Goal: Information Seeking & Learning: Learn about a topic

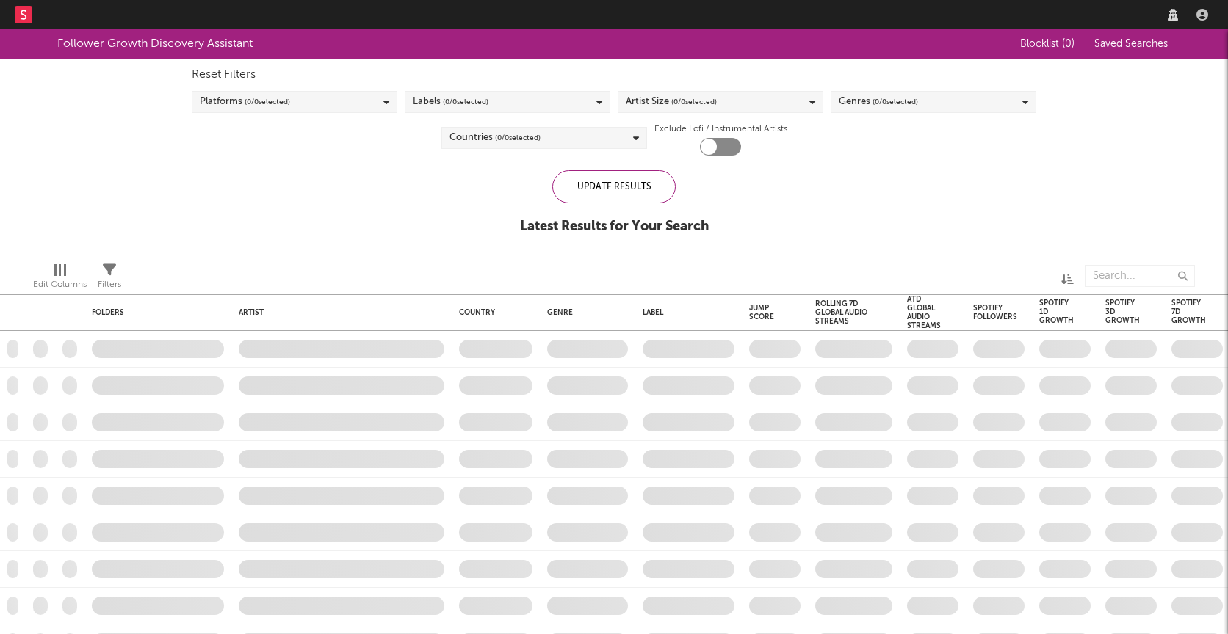
checkbox input "true"
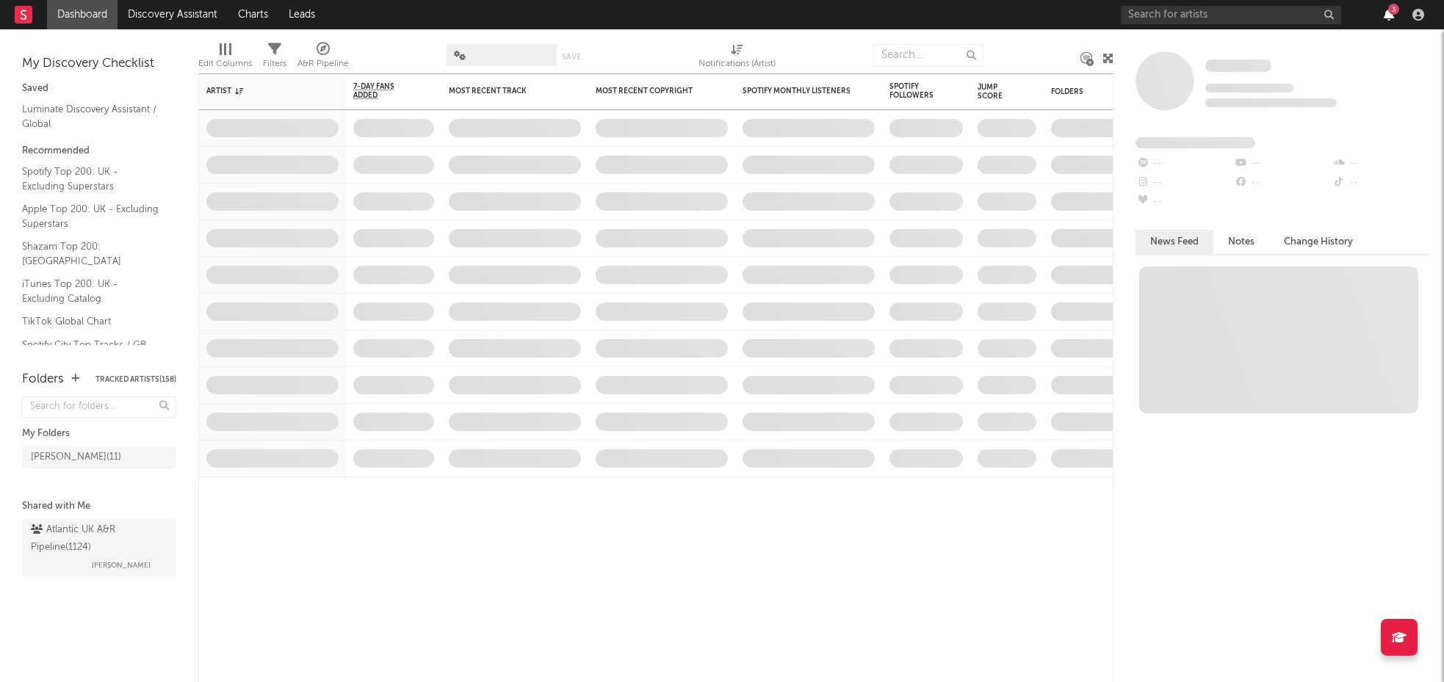
click at [1227, 14] on icon "button" at bounding box center [1389, 15] width 10 height 12
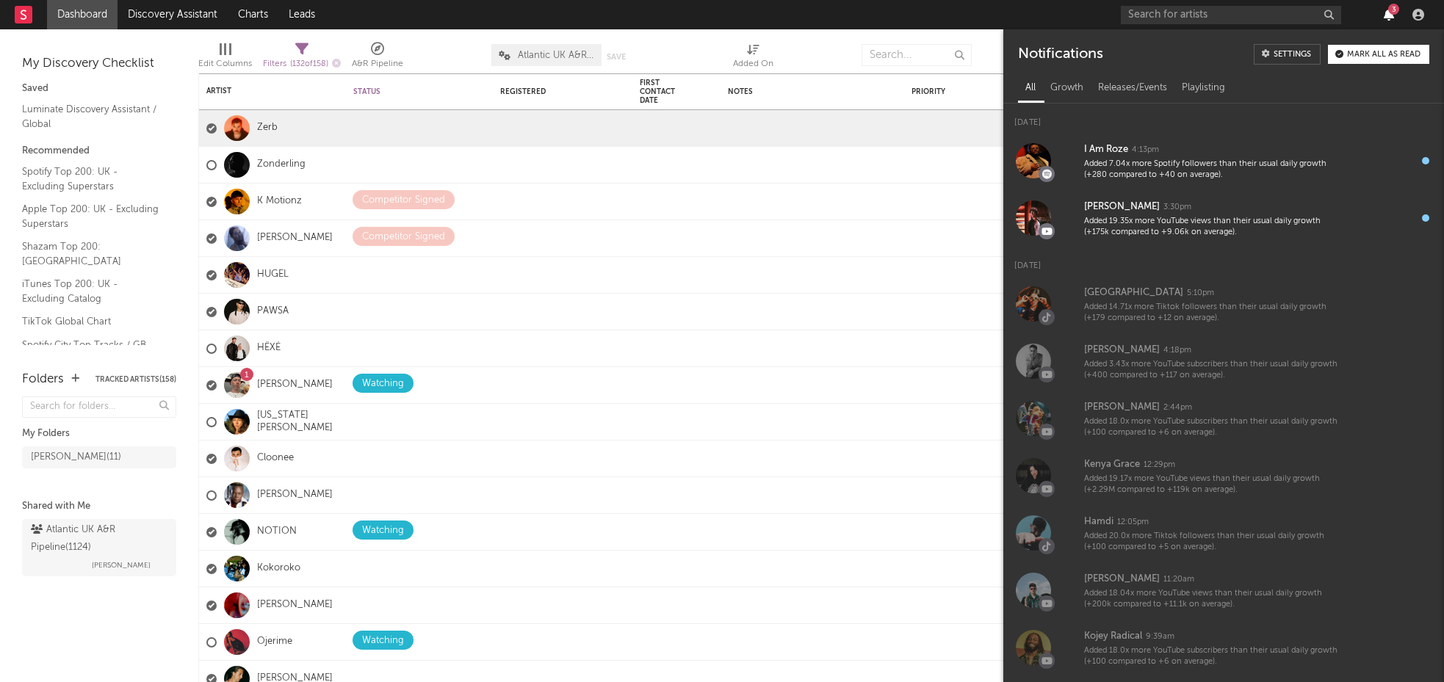
click at [1227, 14] on icon "button" at bounding box center [1389, 15] width 10 height 12
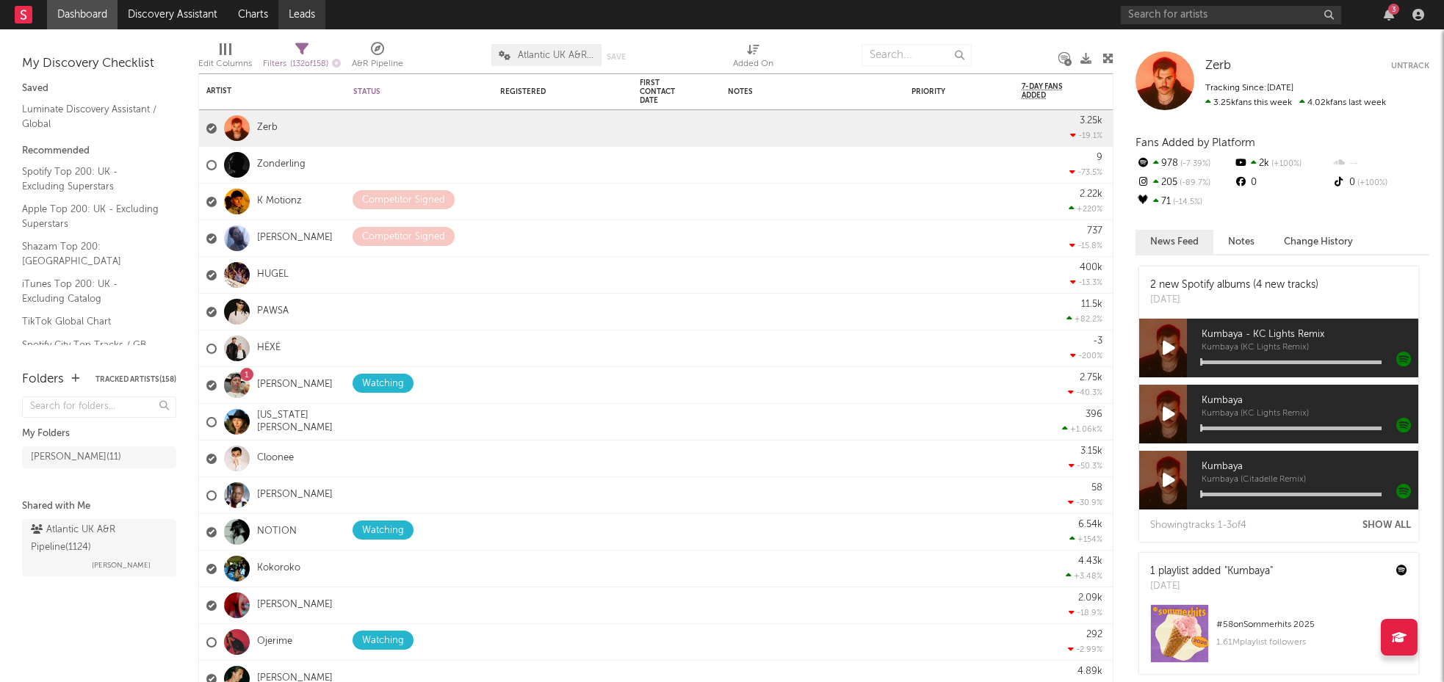
click at [296, 18] on link "Leads" at bounding box center [301, 14] width 47 height 29
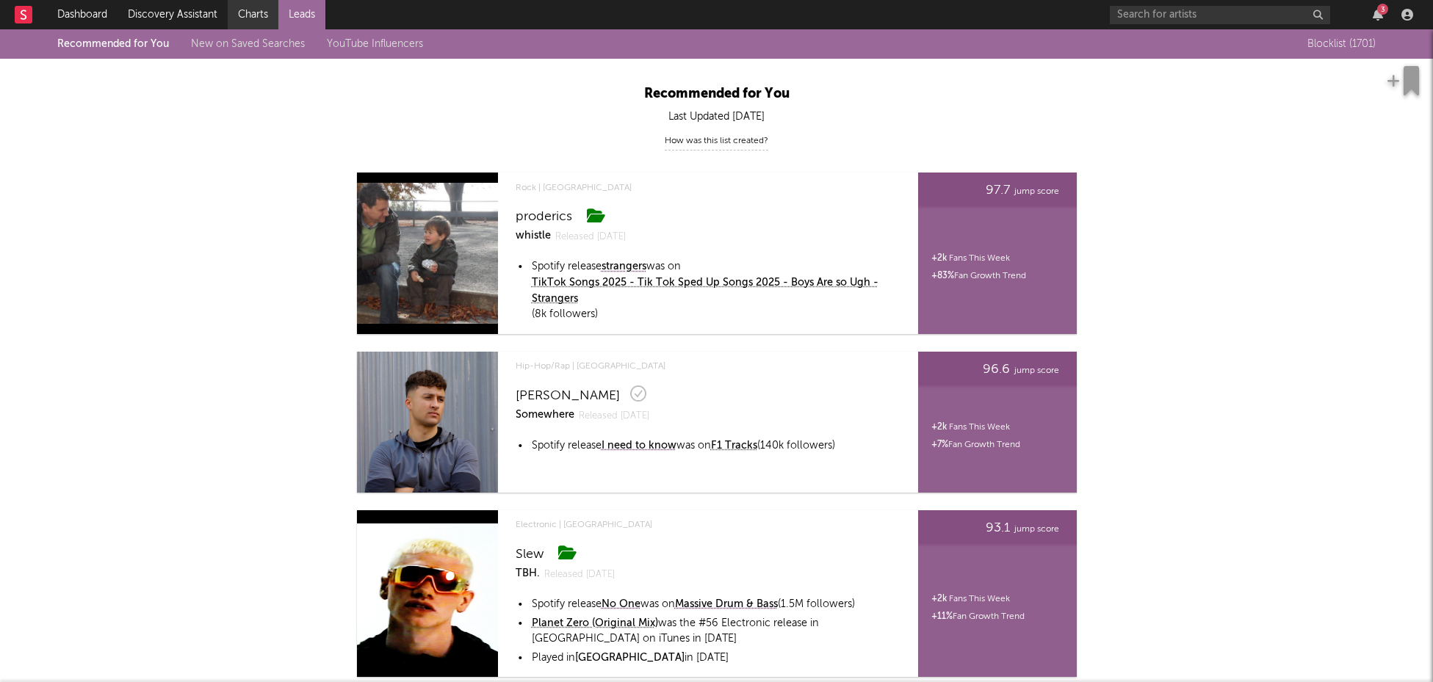
click at [258, 16] on link "Charts" at bounding box center [253, 14] width 51 height 29
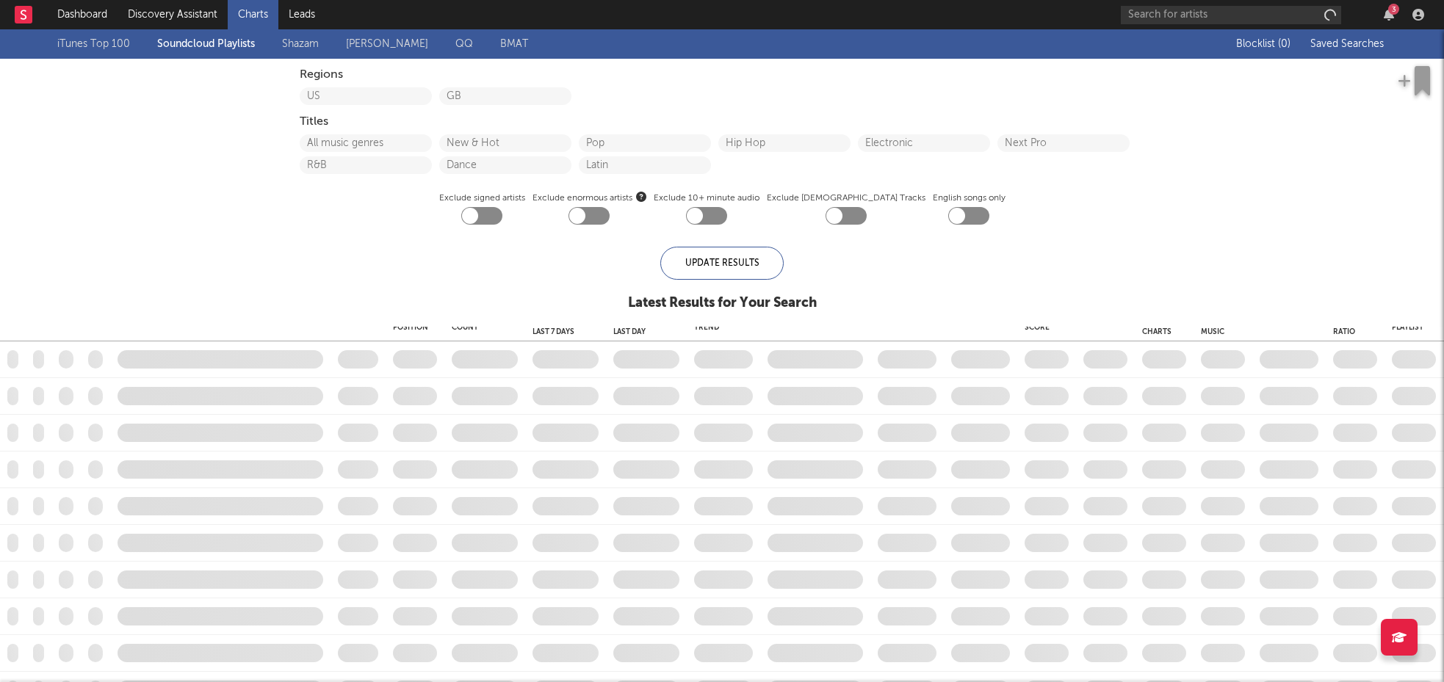
checkbox input "true"
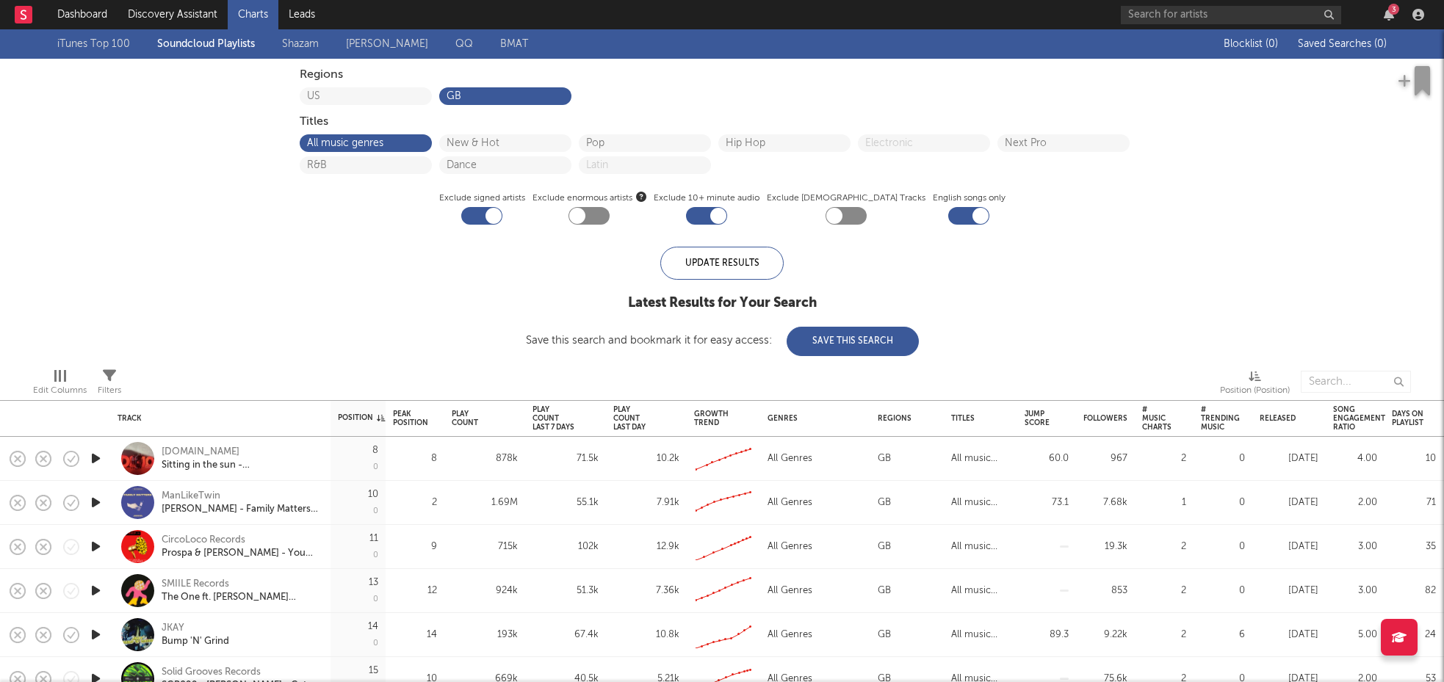
click at [1227, 11] on div "3" at bounding box center [1393, 9] width 11 height 11
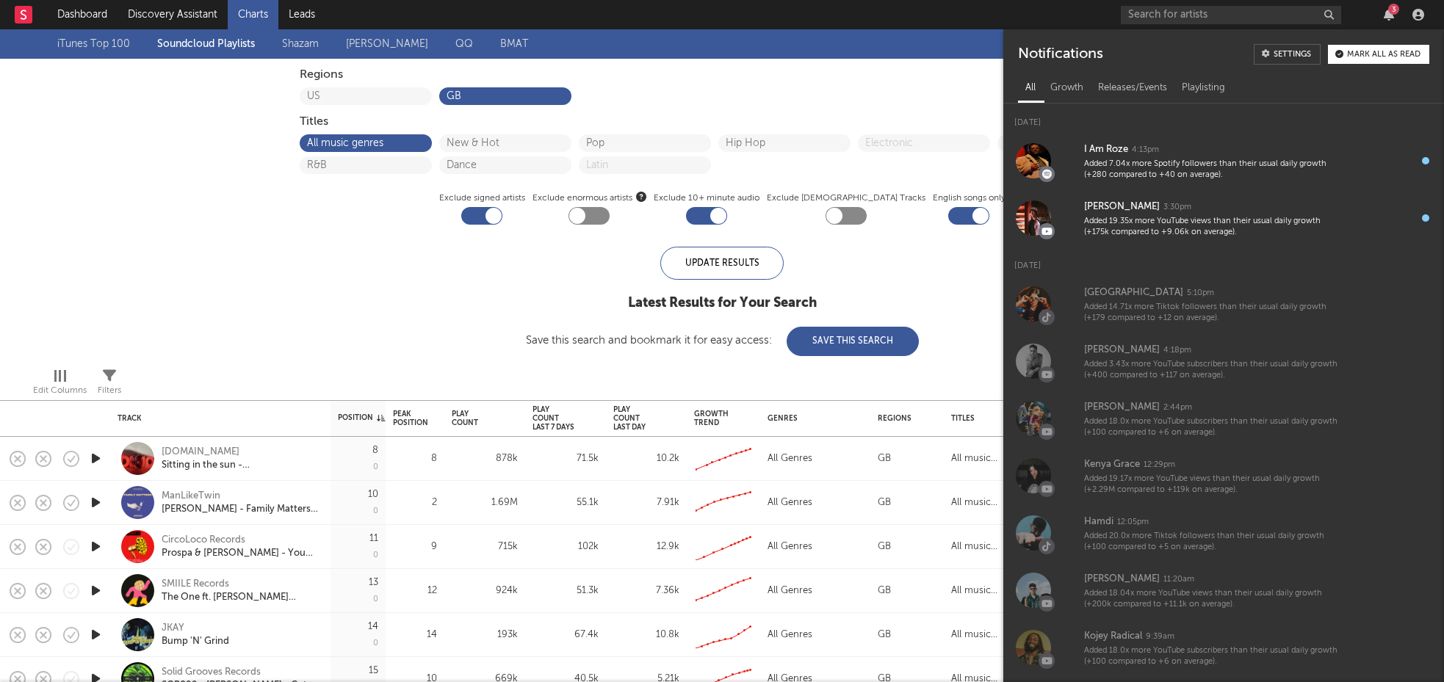
click at [1227, 48] on button "Mark all as read" at bounding box center [1378, 54] width 101 height 19
click at [1227, 14] on icon "button" at bounding box center [1389, 15] width 10 height 12
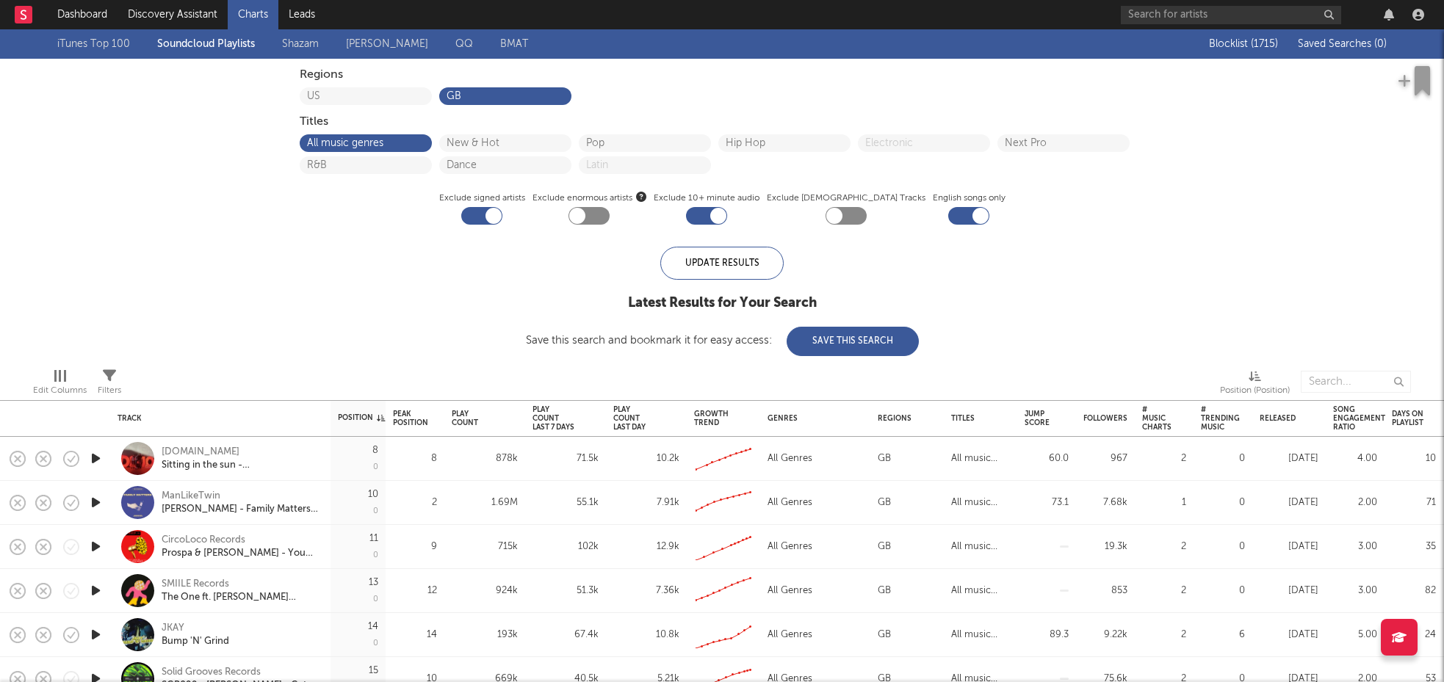
click at [781, 65] on div "Regions US GB Titles All music genres New & Hot Pop Hip Hop Electronic Next Pro…" at bounding box center [721, 145] width 859 height 173
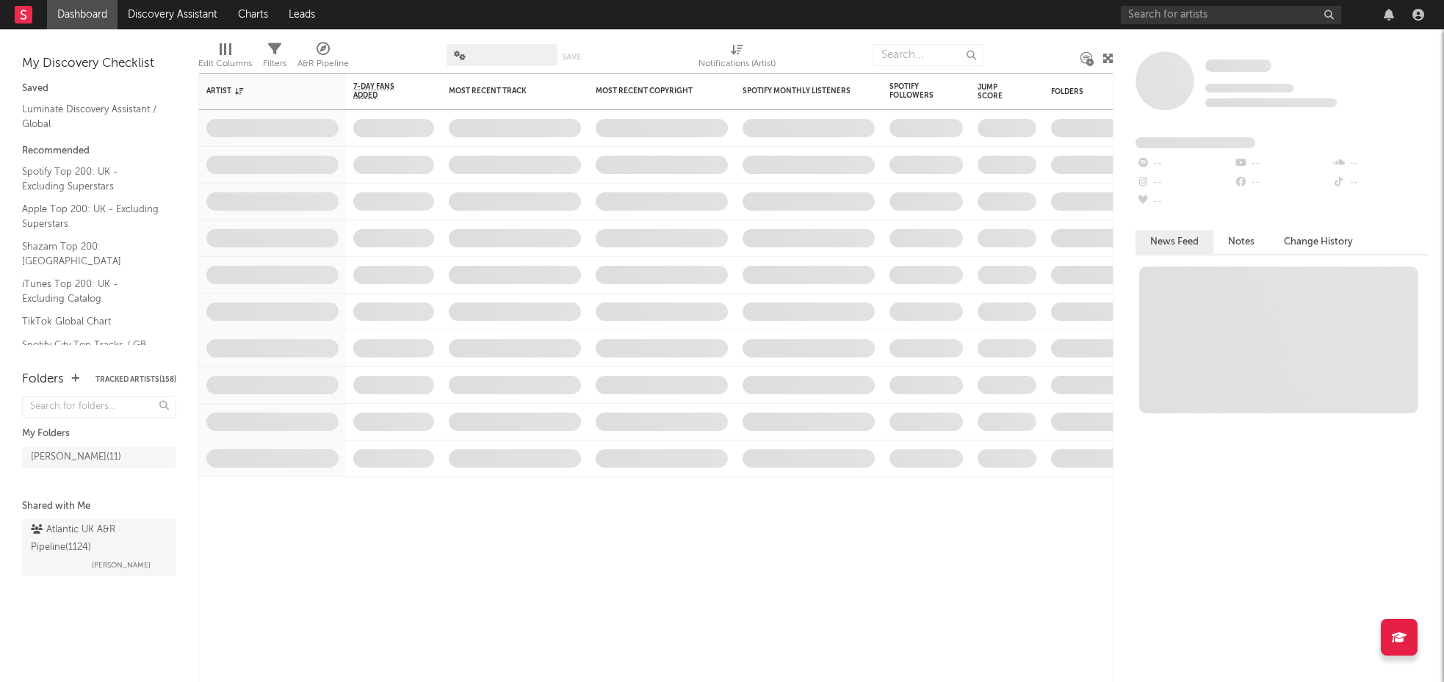
click at [1385, 18] on icon "button" at bounding box center [1389, 15] width 10 height 12
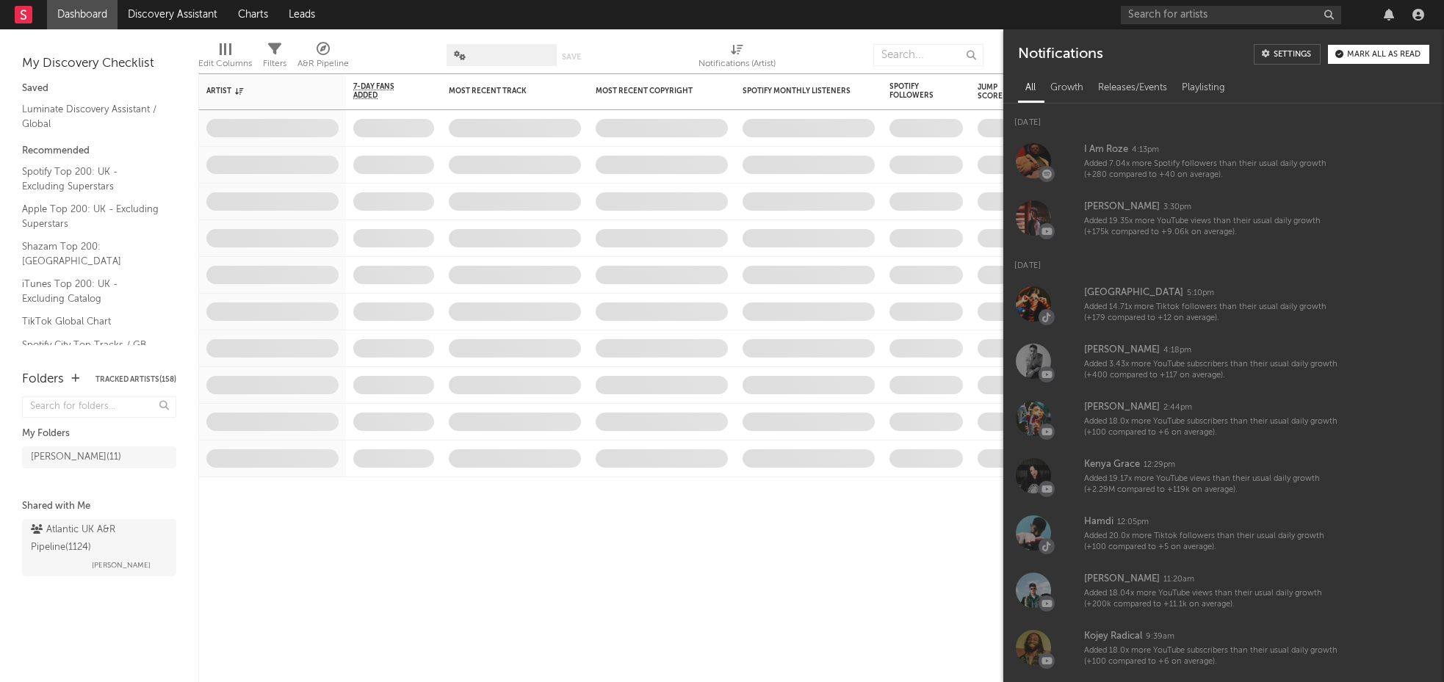
click at [1385, 18] on icon "button" at bounding box center [1389, 15] width 10 height 12
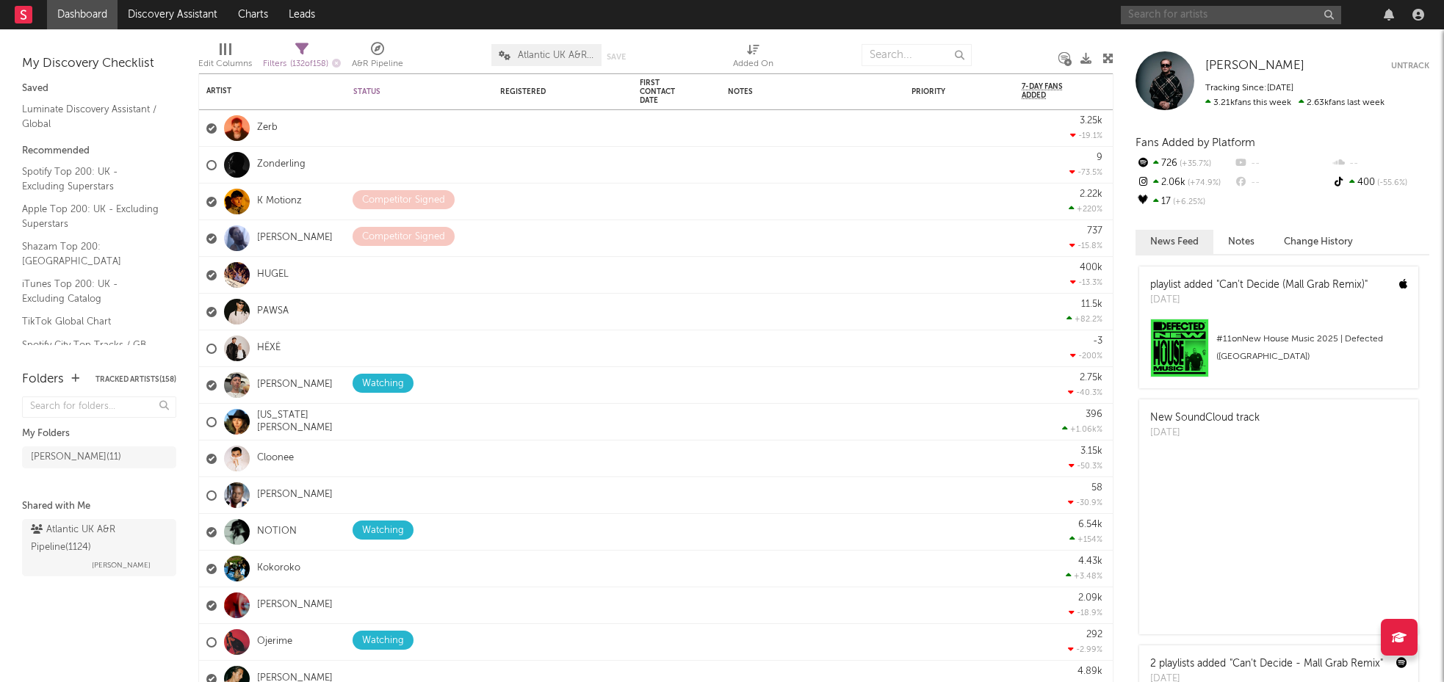
click at [1180, 22] on input "text" at bounding box center [1231, 15] width 220 height 18
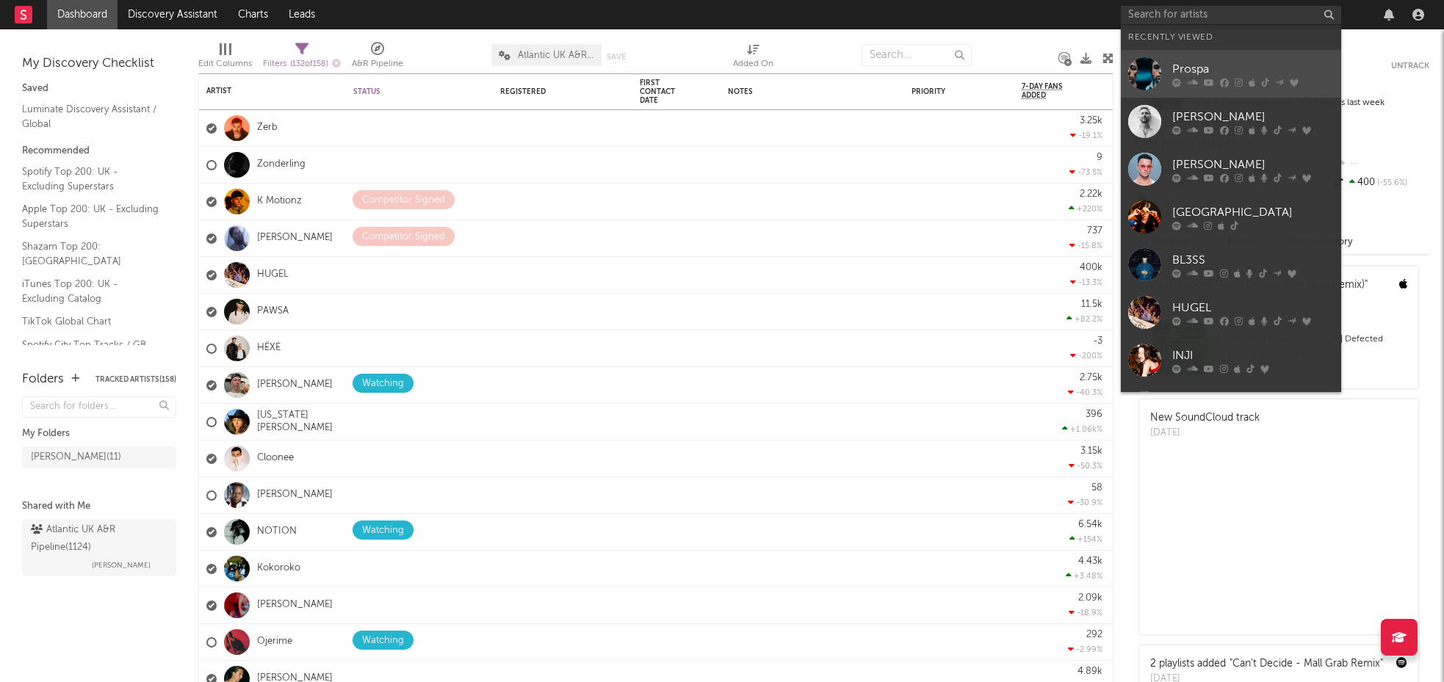
click at [1192, 62] on div "Prospa" at bounding box center [1253, 69] width 162 height 18
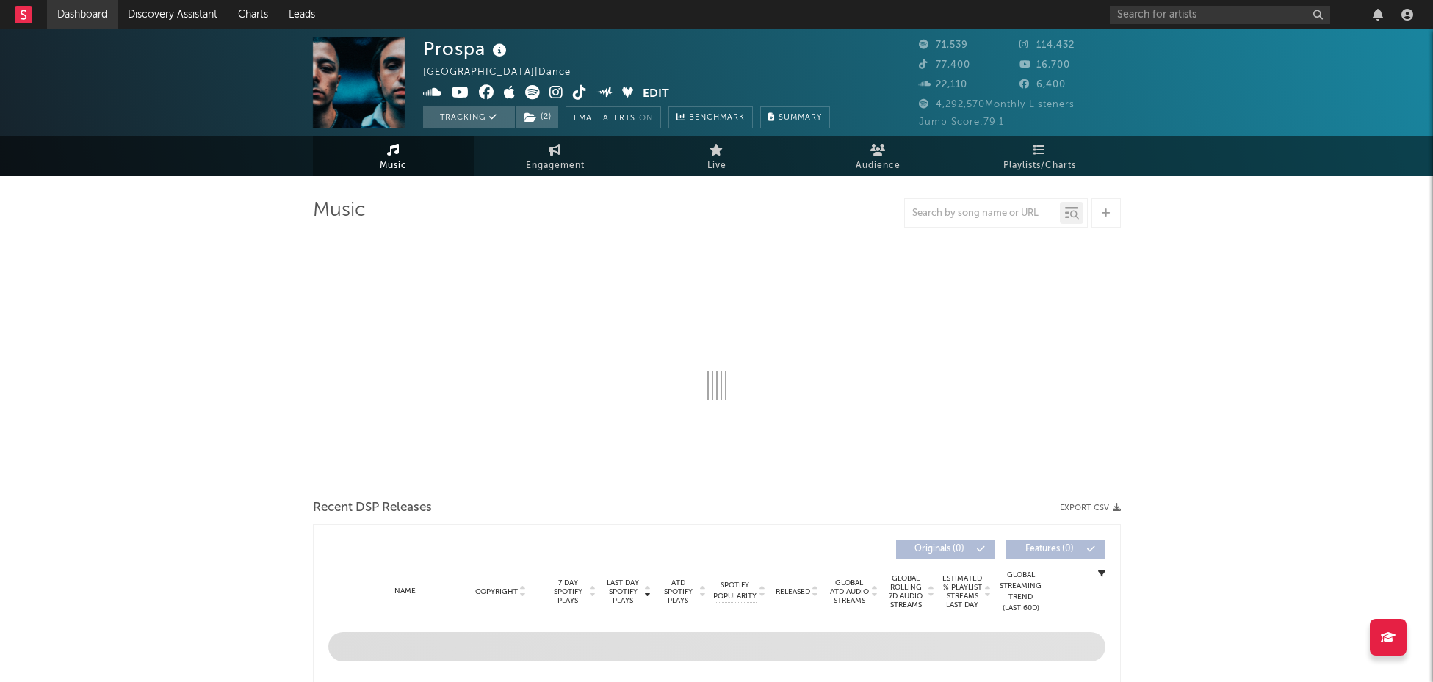
click at [70, 15] on link "Dashboard" at bounding box center [82, 14] width 70 height 29
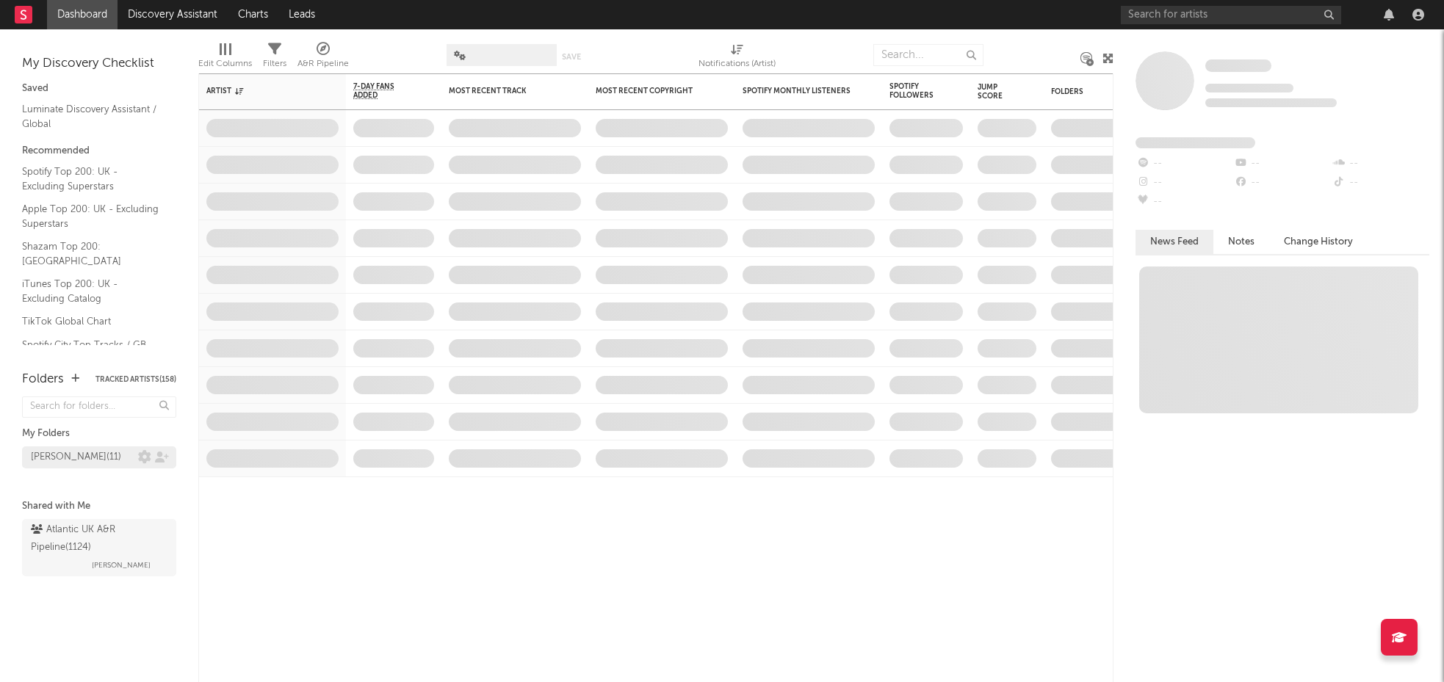
click at [79, 449] on div "Kevin Signed ( 11 )" at bounding box center [76, 458] width 90 height 18
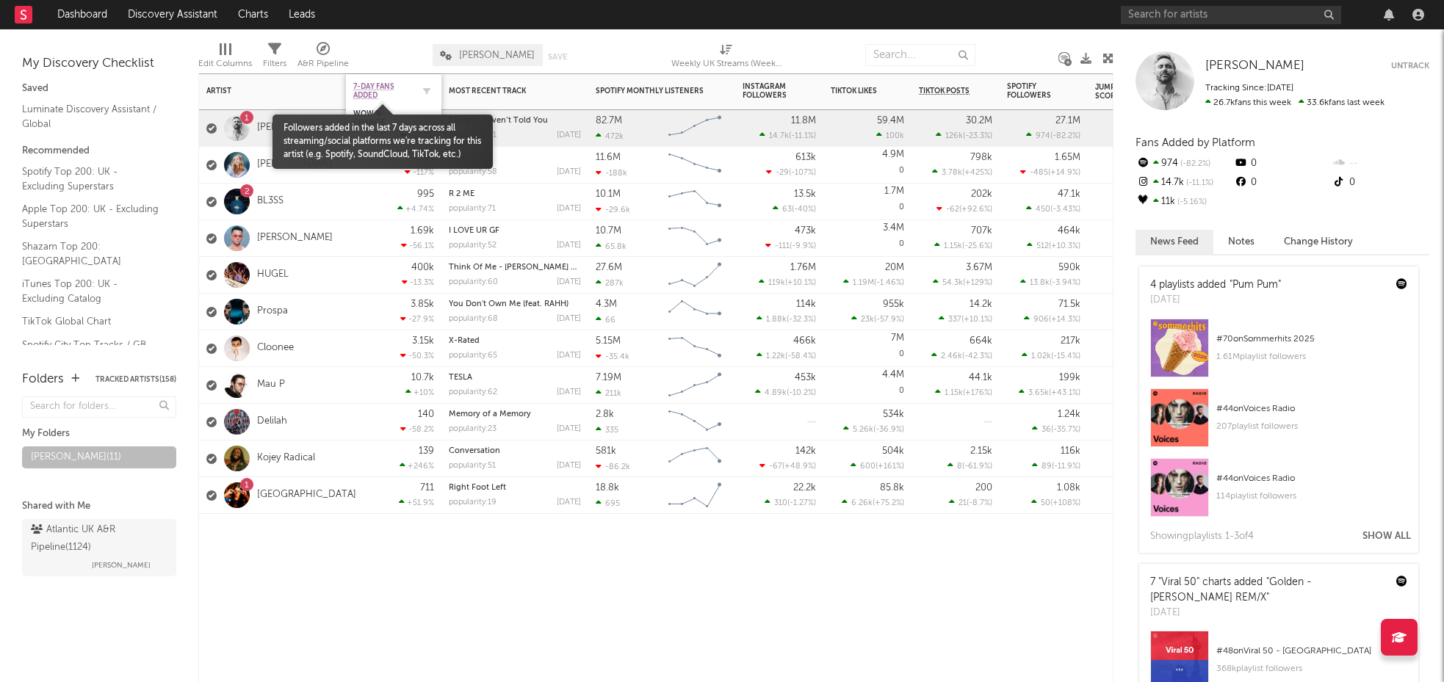
click at [369, 92] on span "7-Day Fans Added" at bounding box center [382, 91] width 59 height 18
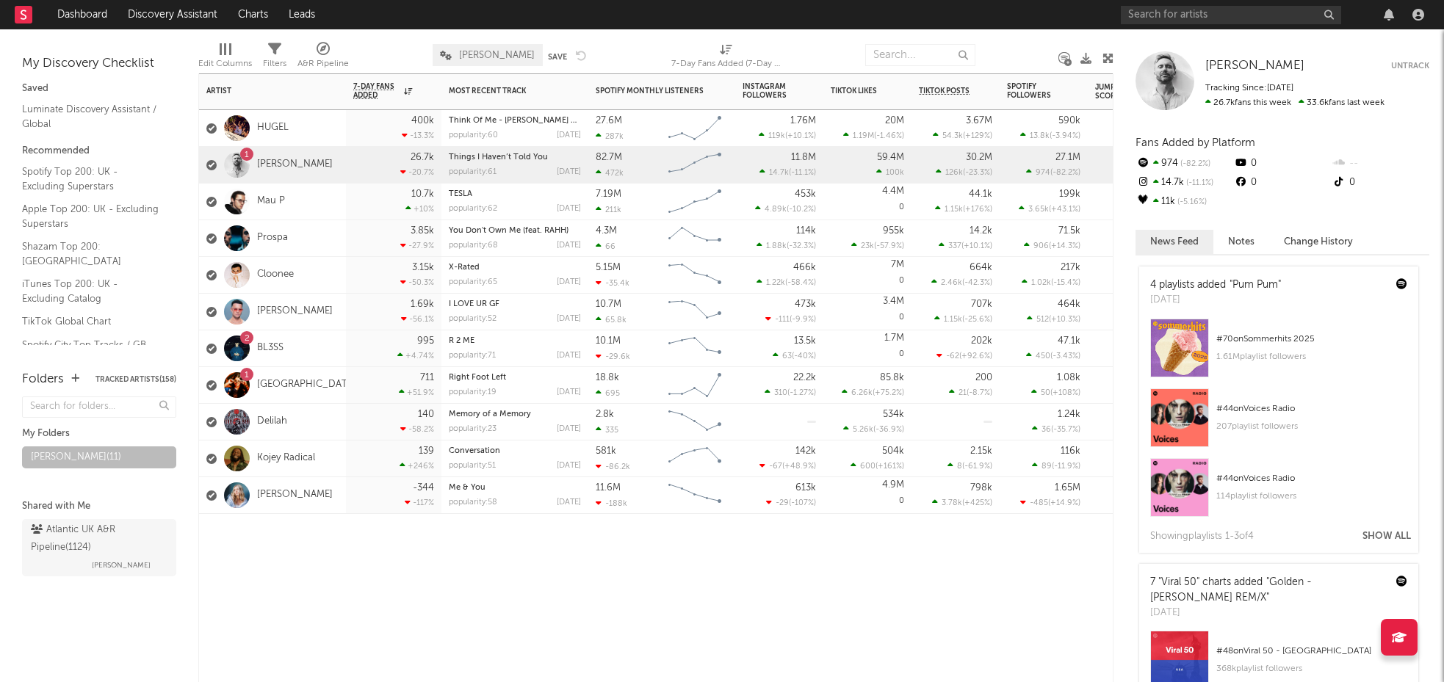
click at [439, 557] on div at bounding box center [393, 536] width 95 height 44
click at [340, 204] on div "Mau P" at bounding box center [272, 202] width 147 height 37
